Goal: Find specific page/section: Find specific page/section

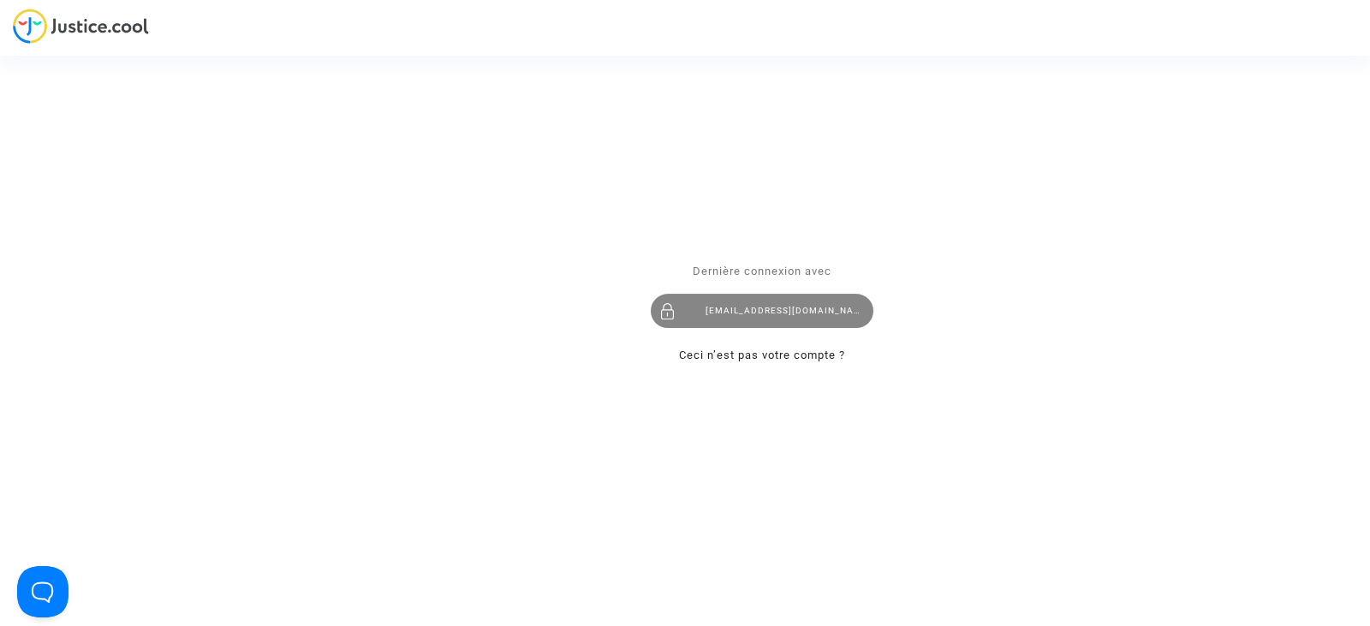
click at [735, 308] on div "[EMAIL_ADDRESS][DOMAIN_NAME]" at bounding box center [762, 311] width 223 height 34
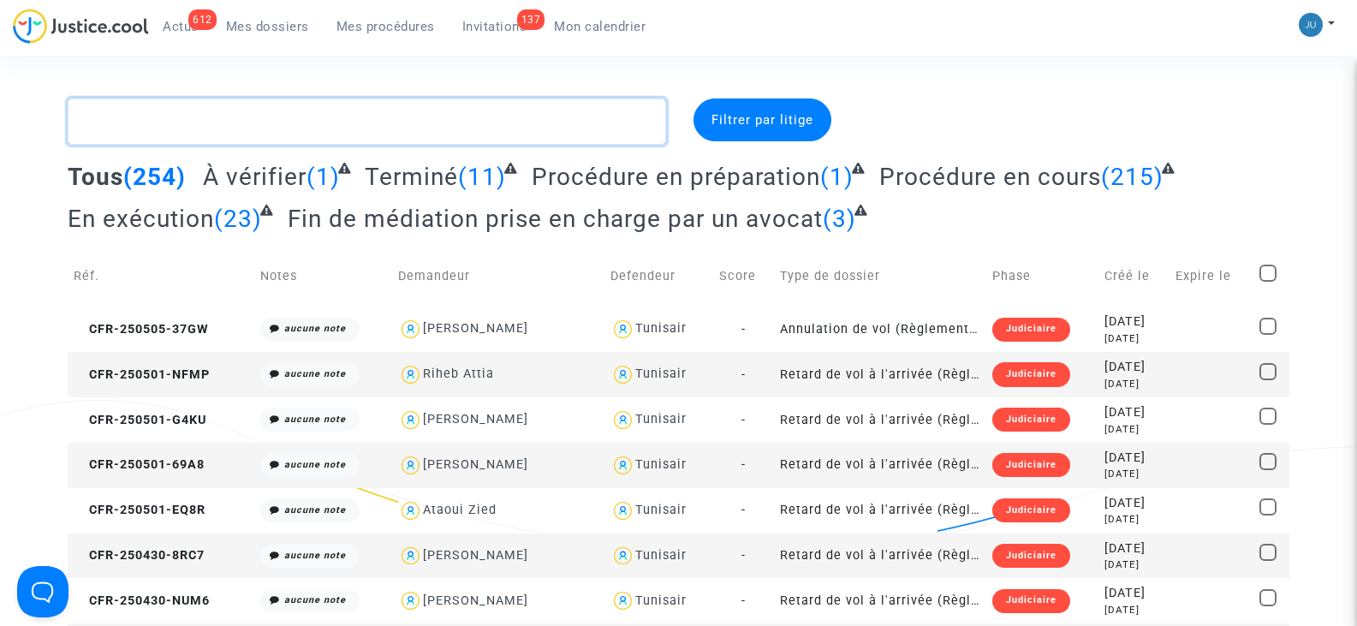
click at [245, 125] on textarea at bounding box center [367, 121] width 598 height 46
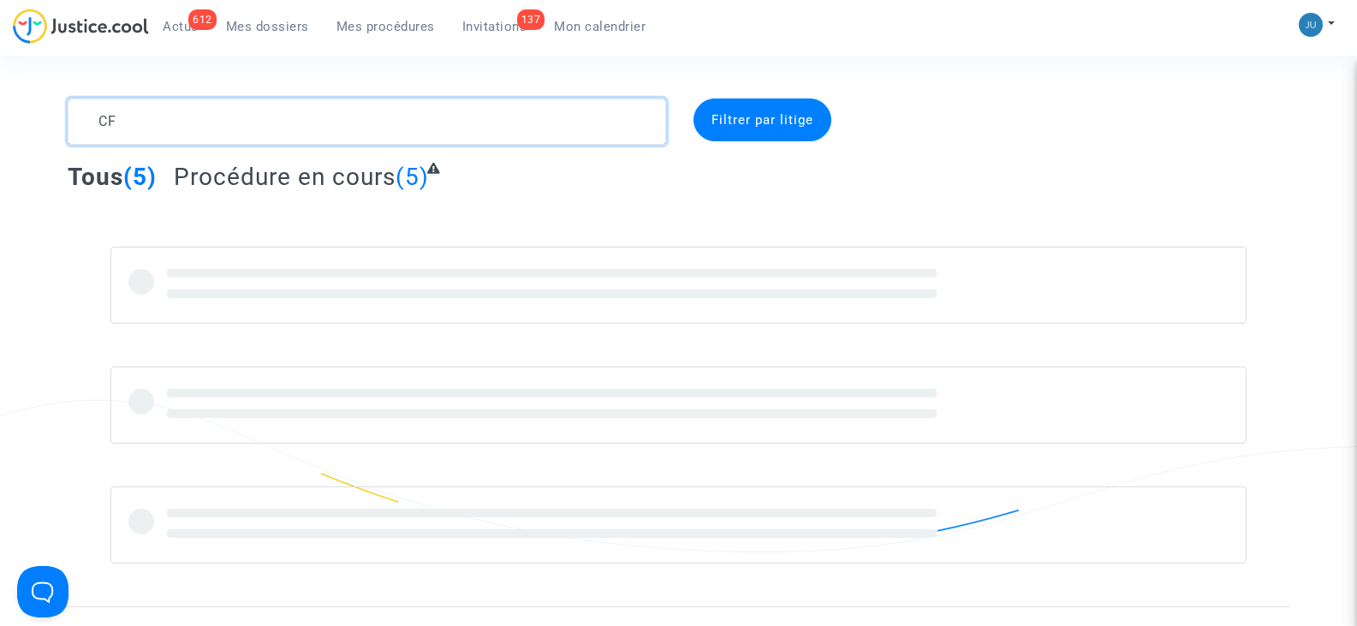
type textarea "C"
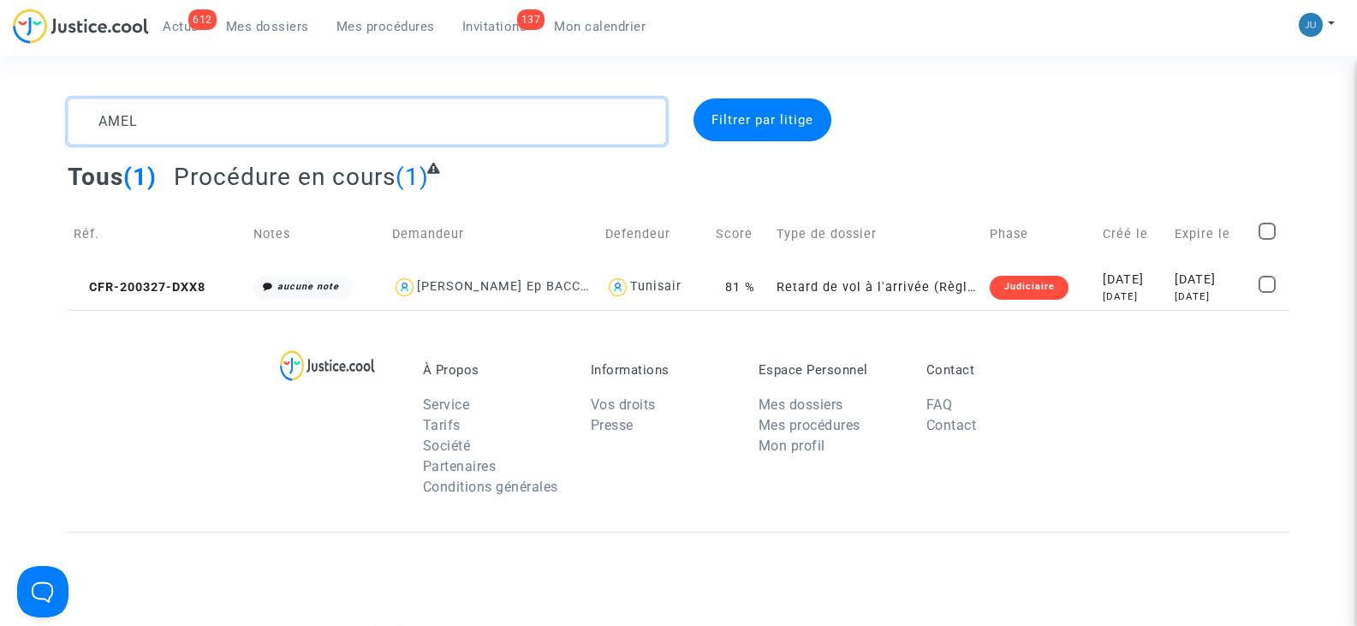
type textarea "AMEL"
